Goal: Information Seeking & Learning: Learn about a topic

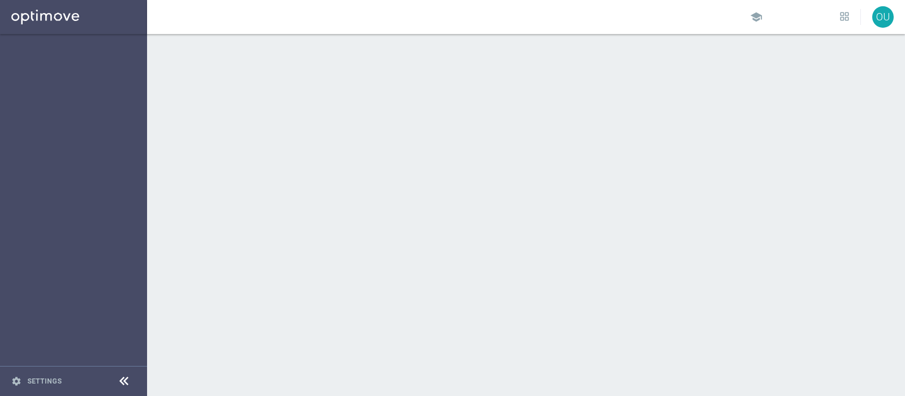
click at [371, 197] on div at bounding box center [526, 215] width 758 height 362
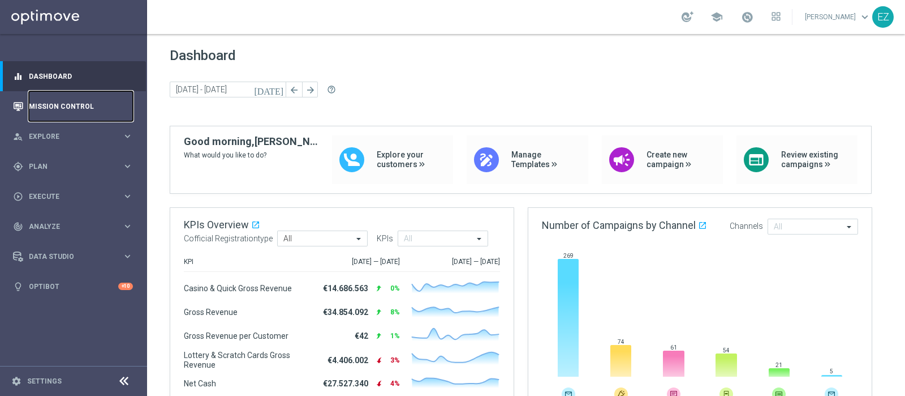
click at [43, 104] on link "Mission Control" at bounding box center [81, 106] width 104 height 30
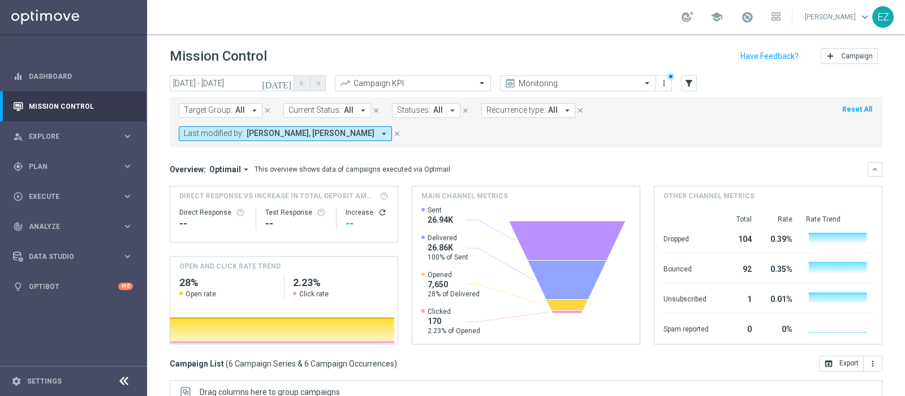
click at [286, 84] on icon "[DATE]" at bounding box center [277, 83] width 31 height 10
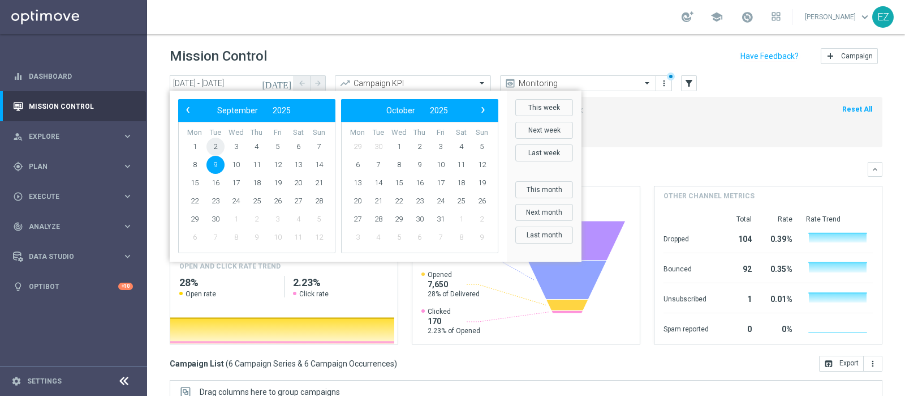
click at [218, 148] on span "2" at bounding box center [216, 147] width 18 height 18
type input "[DATE] - [DATE]"
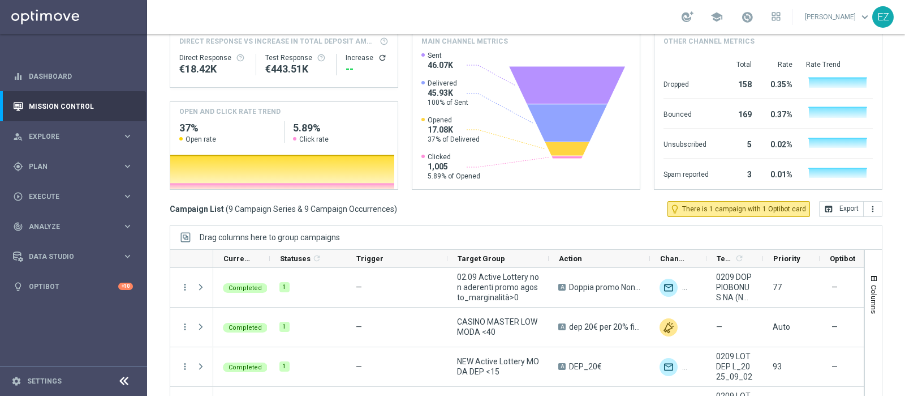
scroll to position [170, 0]
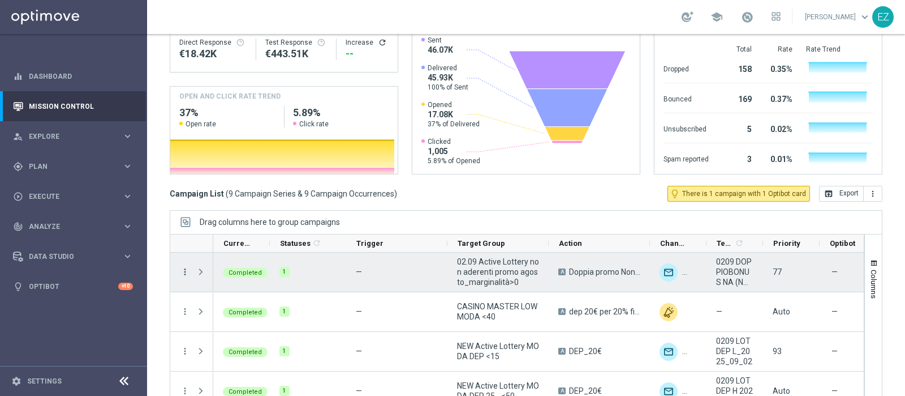
click at [186, 267] on icon "more_vert" at bounding box center [185, 272] width 10 height 10
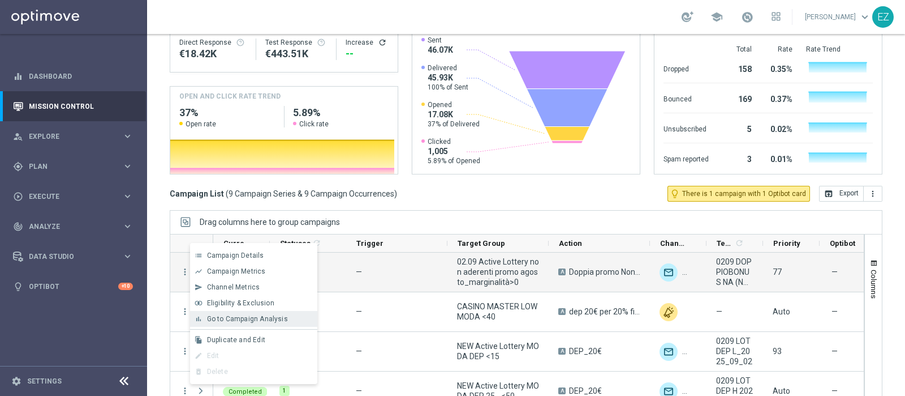
click at [232, 319] on span "Go to Campaign Analysis" at bounding box center [247, 319] width 81 height 8
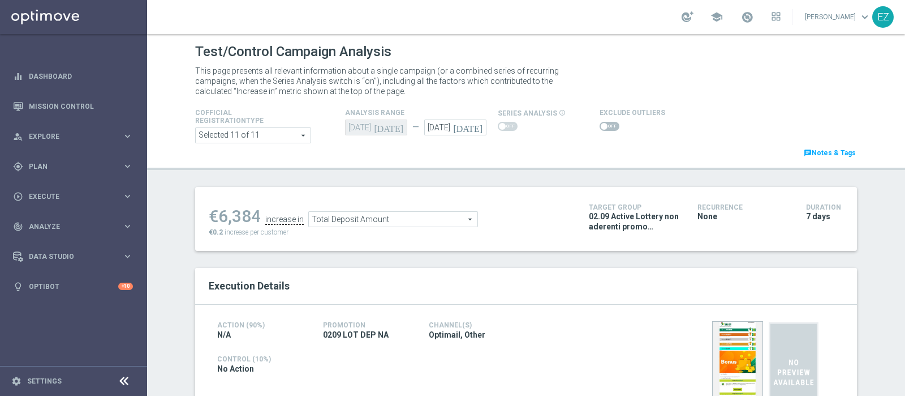
click at [600, 125] on span at bounding box center [610, 126] width 20 height 9
click at [600, 125] on input "checkbox" at bounding box center [610, 126] width 20 height 9
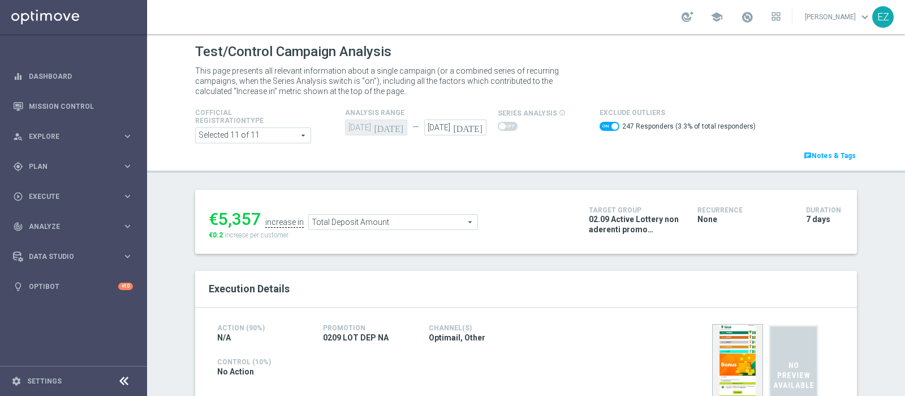
click at [433, 225] on span "Total Deposit Amount" at bounding box center [393, 221] width 169 height 15
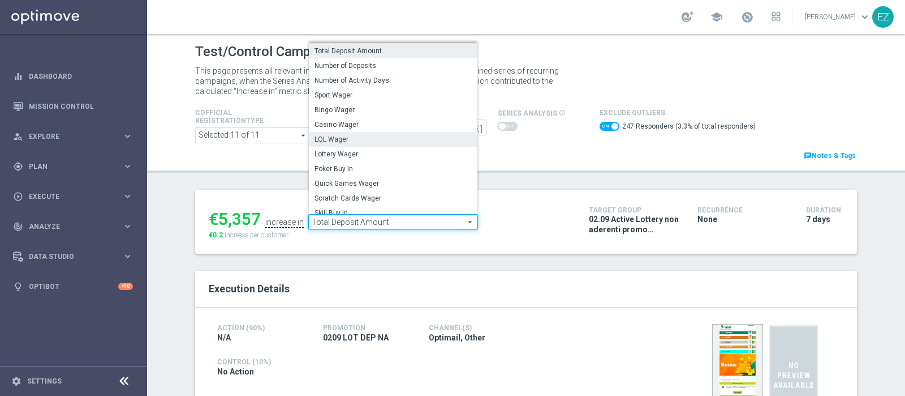
click at [357, 140] on span "LOL Wager" at bounding box center [393, 139] width 157 height 9
checkbox input "false"
type input "LOL Wager"
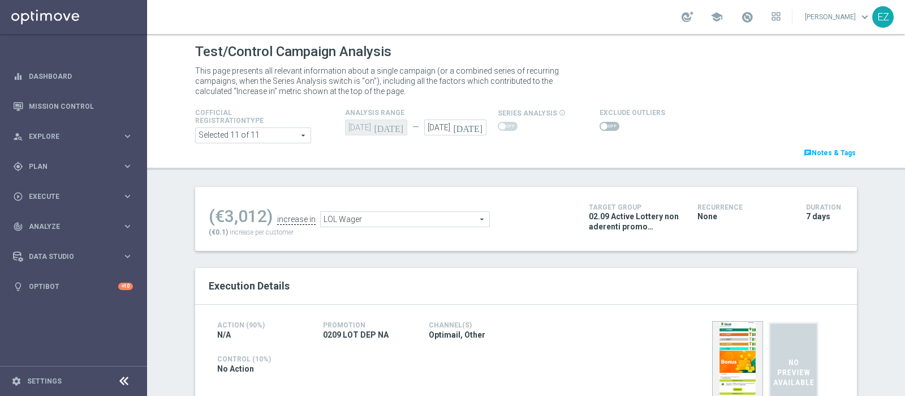
click at [600, 128] on span at bounding box center [610, 126] width 20 height 9
click at [600, 128] on input "checkbox" at bounding box center [610, 126] width 20 height 9
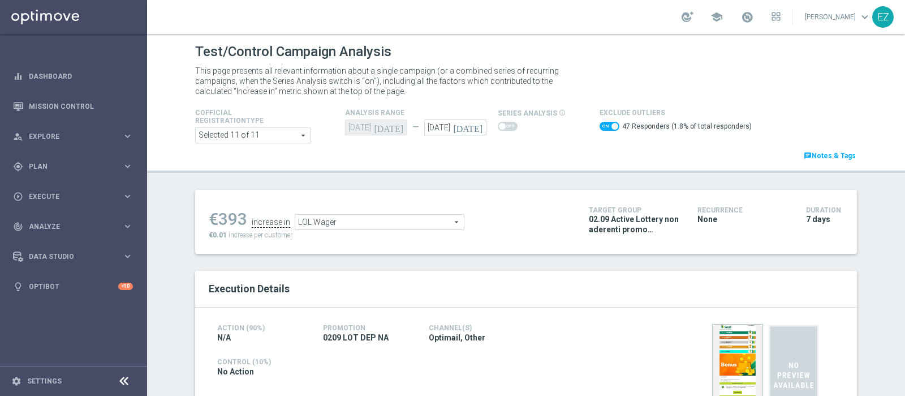
click at [404, 225] on span "LOL Wager" at bounding box center [379, 221] width 169 height 15
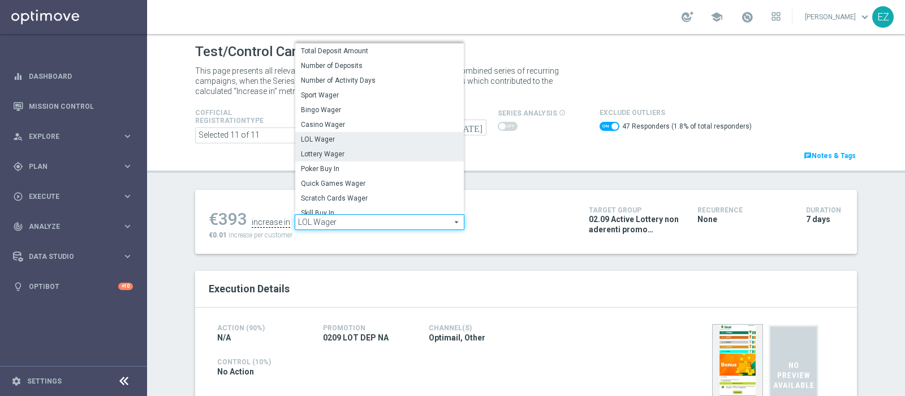
click at [381, 156] on span "Lottery Wager" at bounding box center [379, 153] width 157 height 9
checkbox input "false"
type input "Lottery Wager"
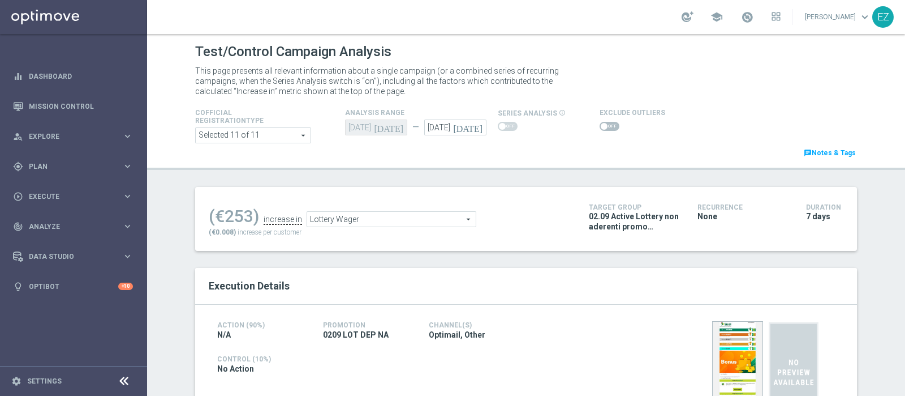
click at [601, 129] on span at bounding box center [610, 126] width 20 height 9
click at [601, 129] on input "checkbox" at bounding box center [610, 126] width 20 height 9
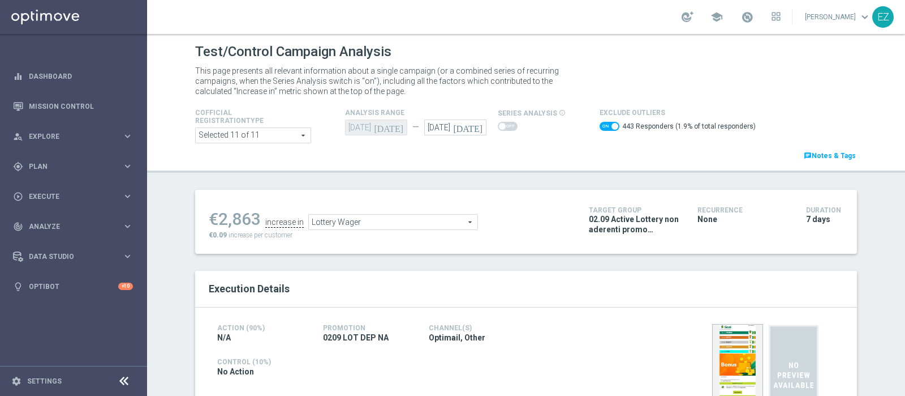
click at [402, 221] on span "Lottery Wager" at bounding box center [393, 221] width 169 height 15
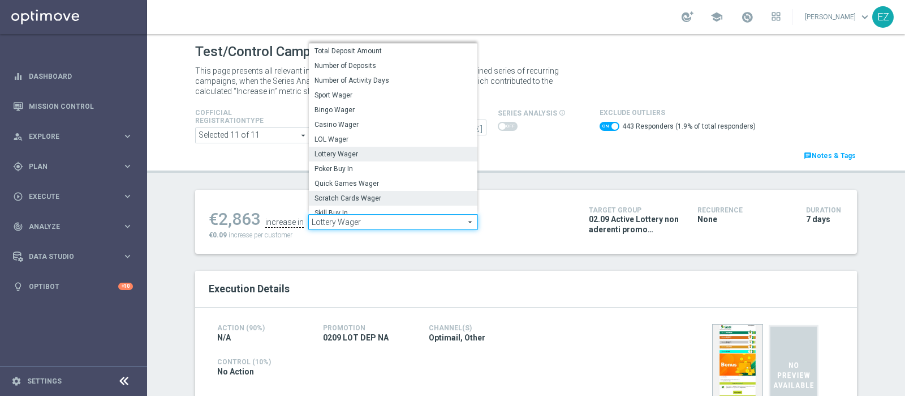
click at [372, 198] on span "Scratch Cards Wager" at bounding box center [393, 198] width 157 height 9
checkbox input "false"
type input "Scratch Cards Wager"
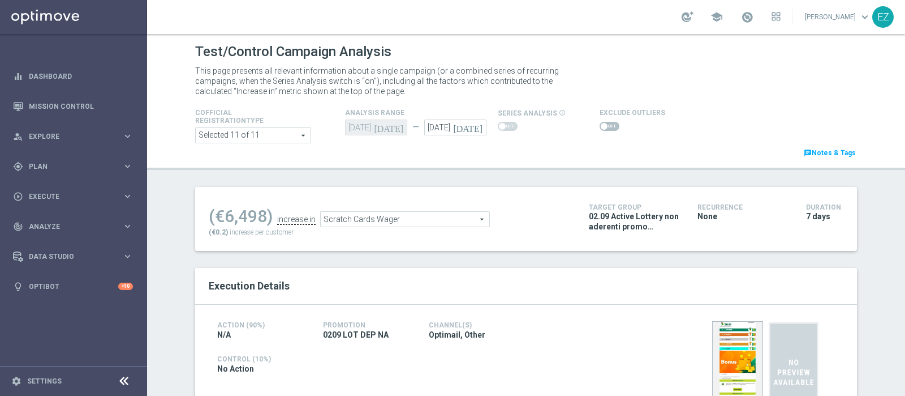
click at [601, 126] on span at bounding box center [604, 126] width 7 height 7
click at [600, 126] on input "checkbox" at bounding box center [610, 126] width 20 height 9
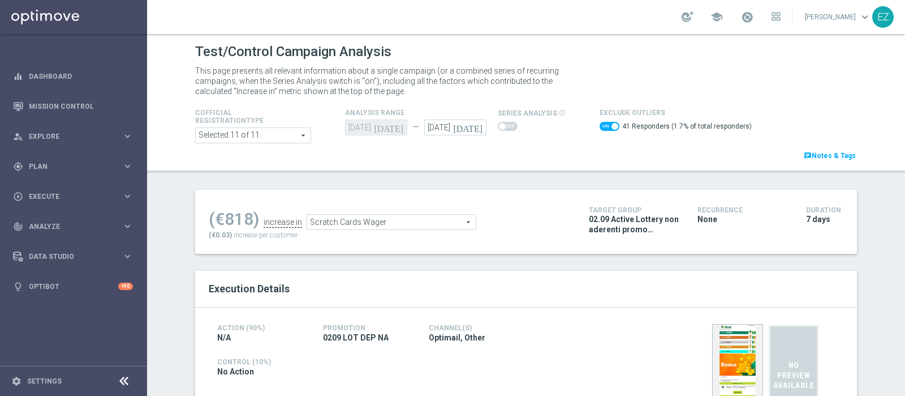
click at [427, 218] on span "Scratch Cards Wager" at bounding box center [391, 221] width 169 height 15
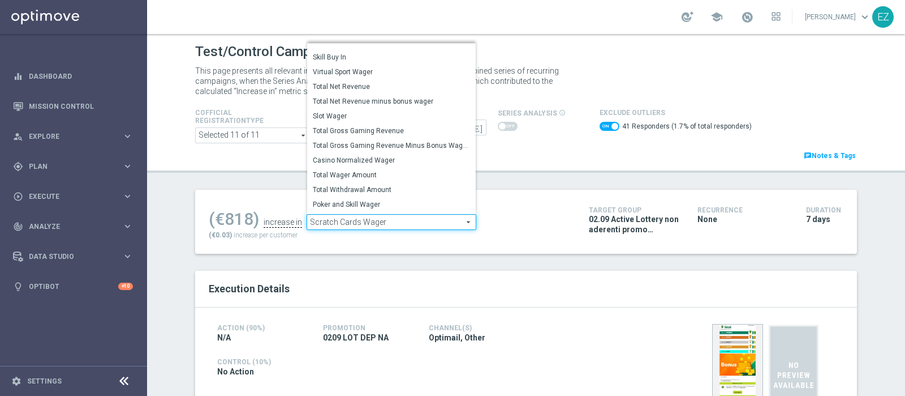
scroll to position [162, 0]
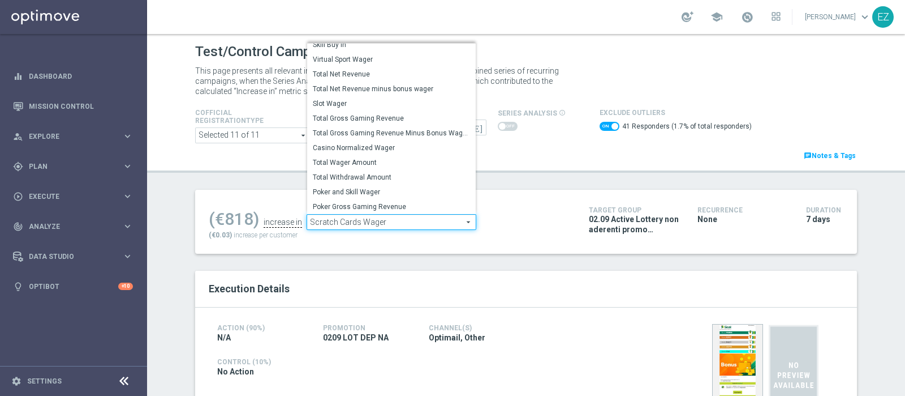
click at [390, 132] on span "Total Gross Gaming Revenue Minus Bonus Wagared" at bounding box center [391, 132] width 157 height 9
checkbox input "false"
type input "Total Gross Gaming Revenue Minus Bonus Wagared"
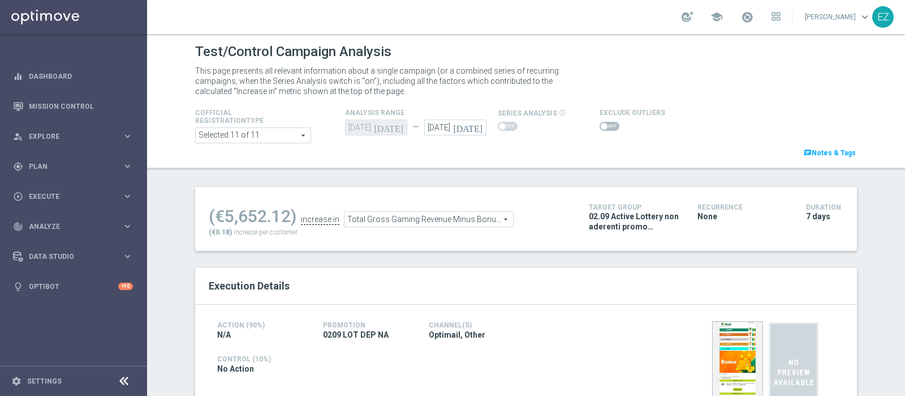
click at [601, 125] on span at bounding box center [604, 126] width 7 height 7
click at [600, 125] on input "checkbox" at bounding box center [610, 126] width 20 height 9
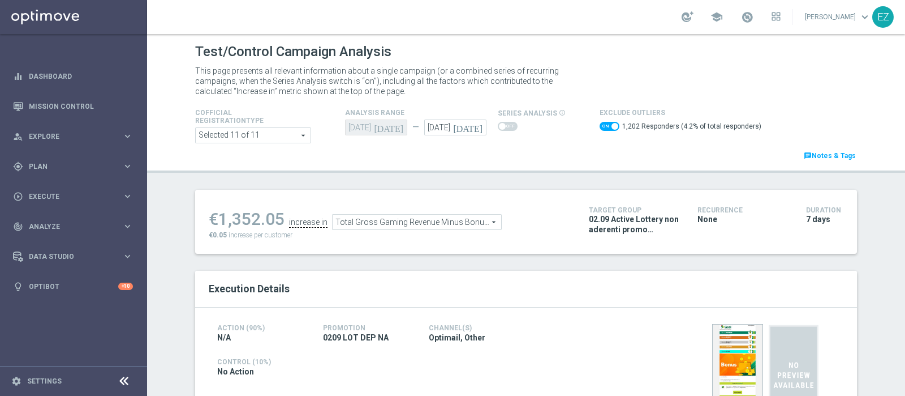
click at [473, 220] on span "Total Gross Gaming Revenue Minus Bonus Wagared" at bounding box center [417, 221] width 169 height 15
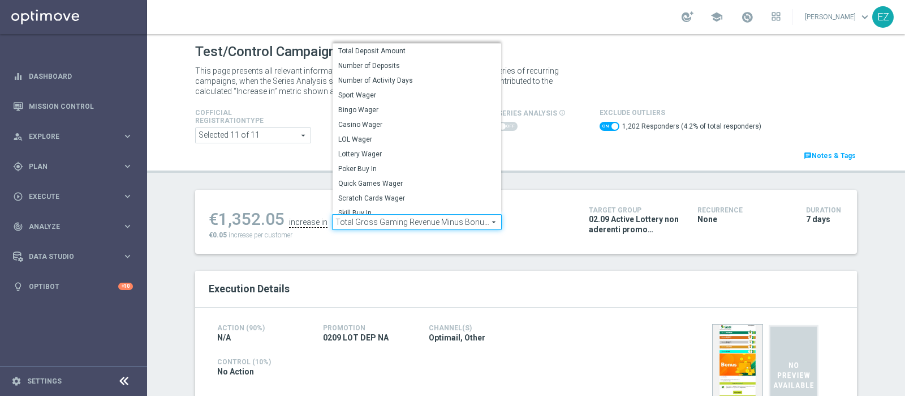
click at [557, 183] on div "Test/Control Campaign Analysis This page presents all relevant information abou…" at bounding box center [526, 215] width 758 height 362
checkbox input "false"
